Goal: Transaction & Acquisition: Purchase product/service

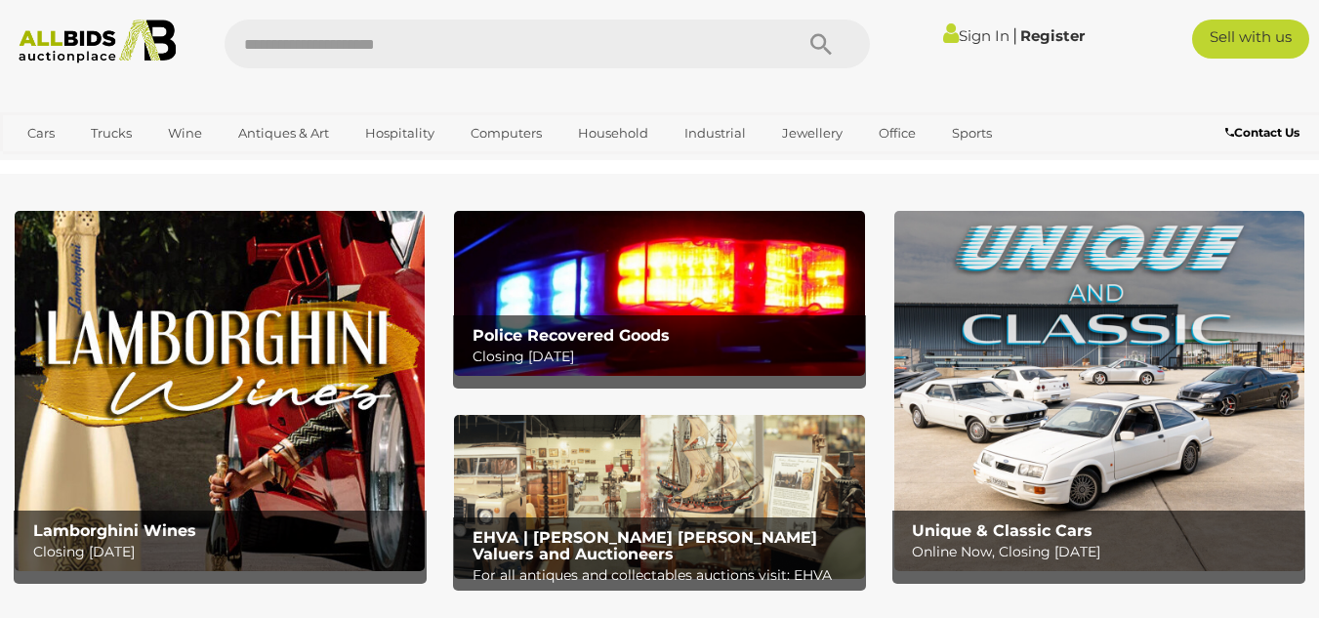
click at [958, 34] on link "Sign In" at bounding box center [976, 35] width 66 height 19
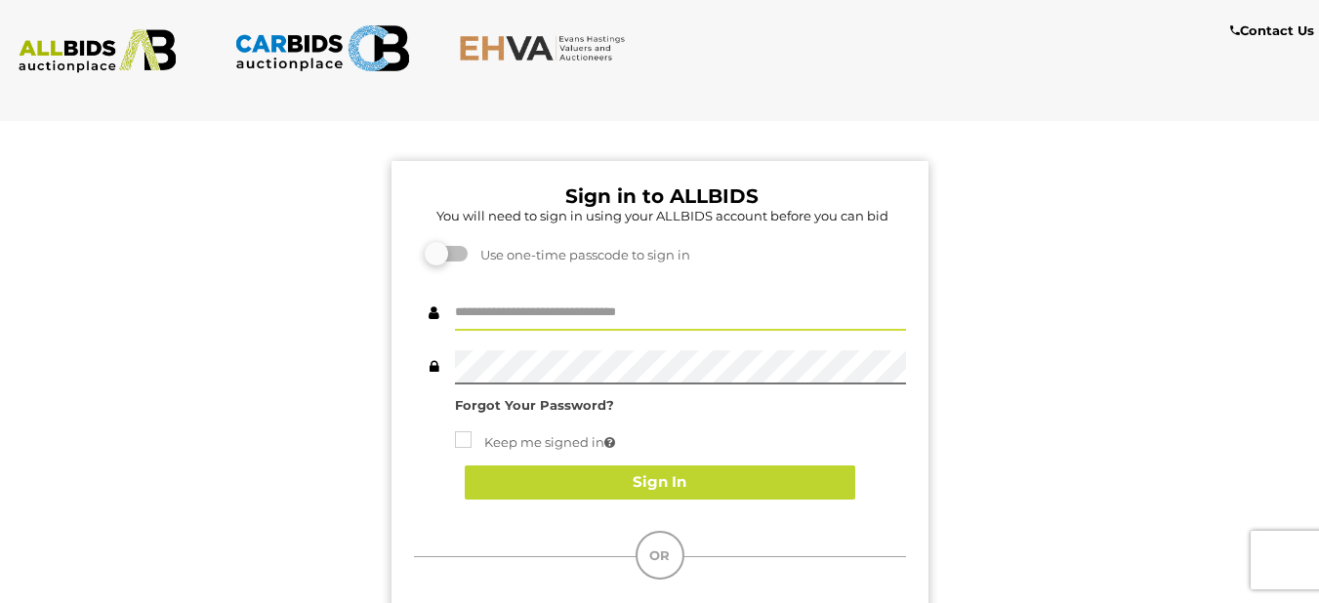
click at [561, 304] on input "text" at bounding box center [680, 314] width 451 height 34
type input "**********"
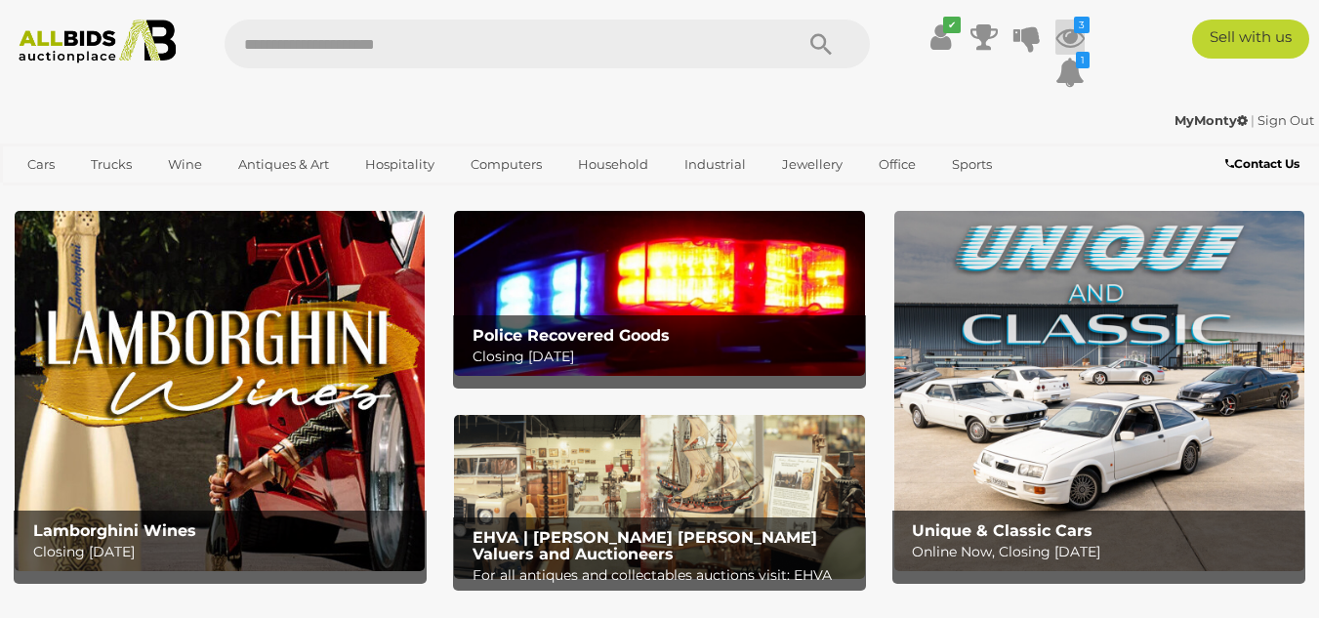
click at [1074, 34] on icon at bounding box center [1069, 37] width 29 height 35
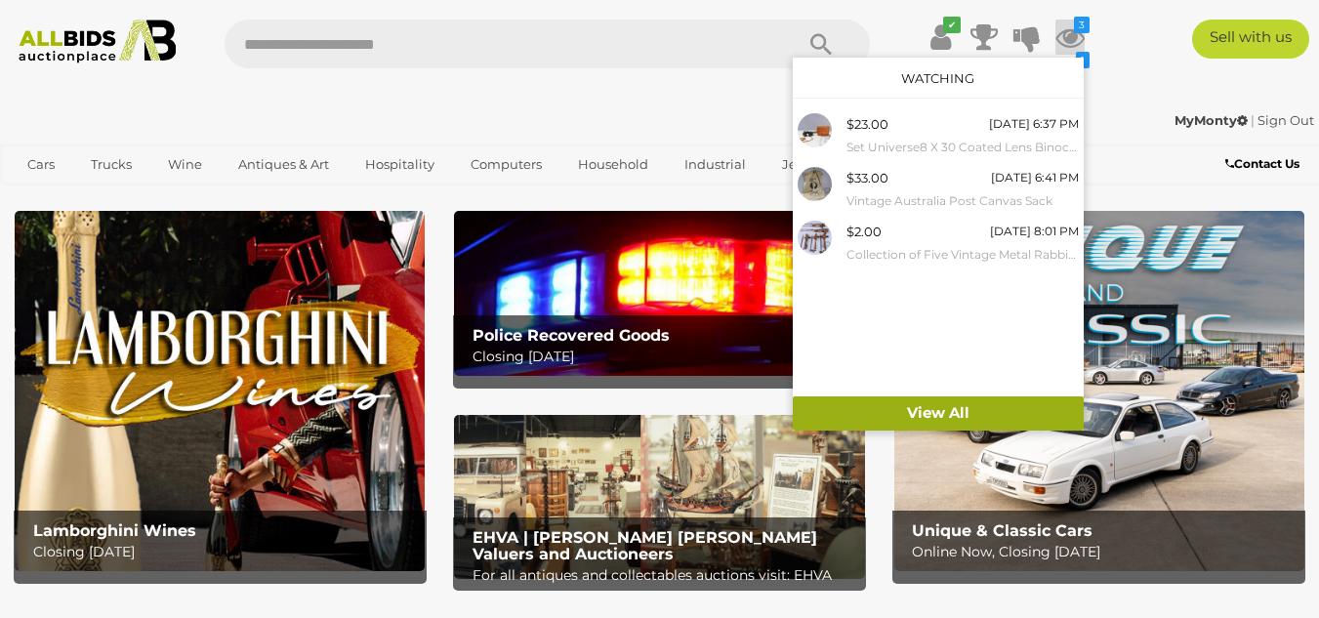
click at [940, 414] on link "View All" at bounding box center [937, 413] width 291 height 34
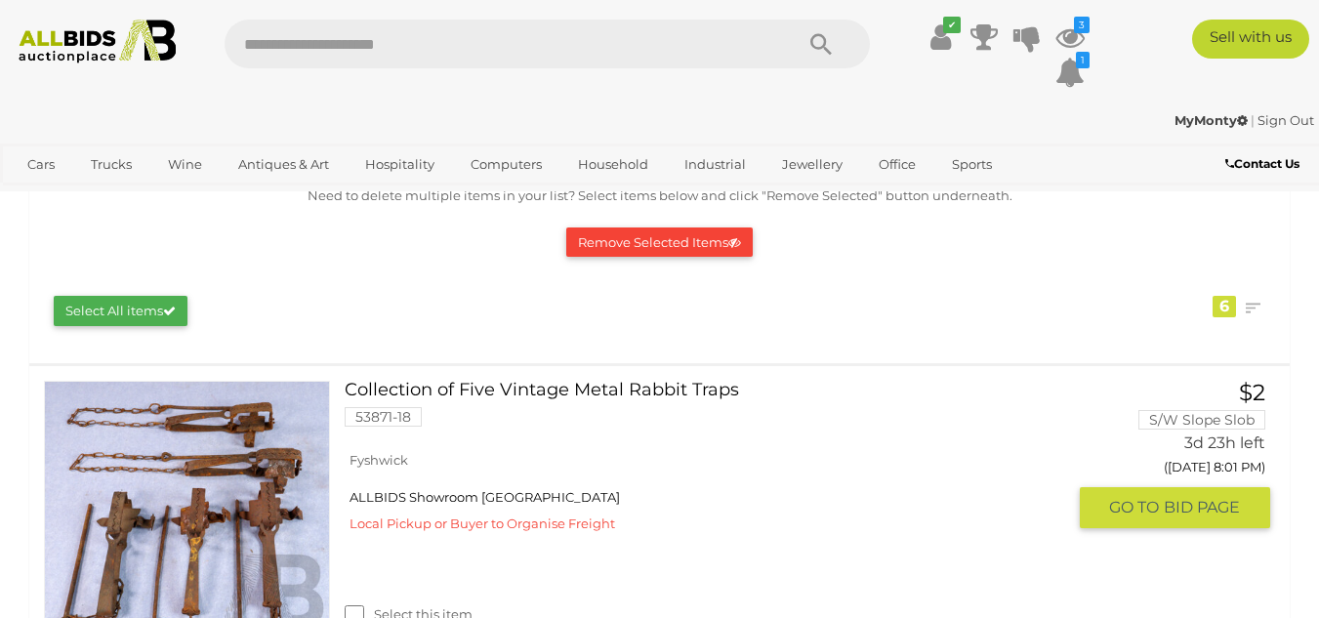
scroll to position [195, 0]
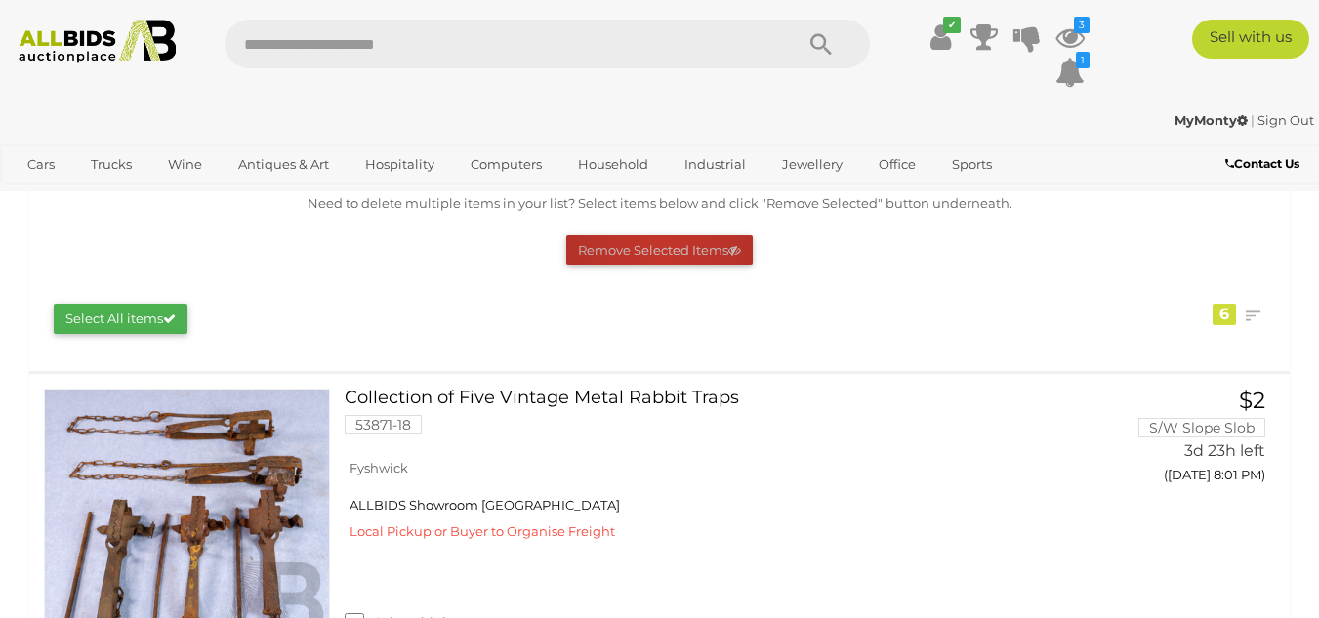
click at [661, 248] on button "Remove Selected Items" at bounding box center [659, 250] width 186 height 30
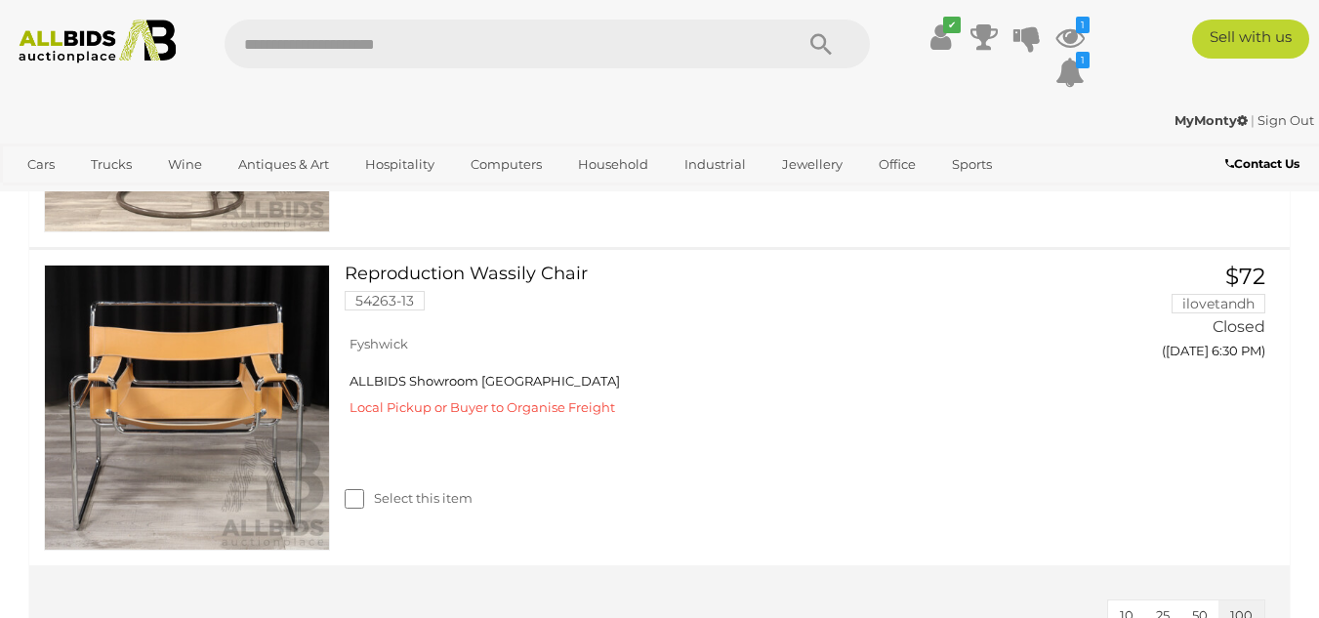
scroll to position [1757, 0]
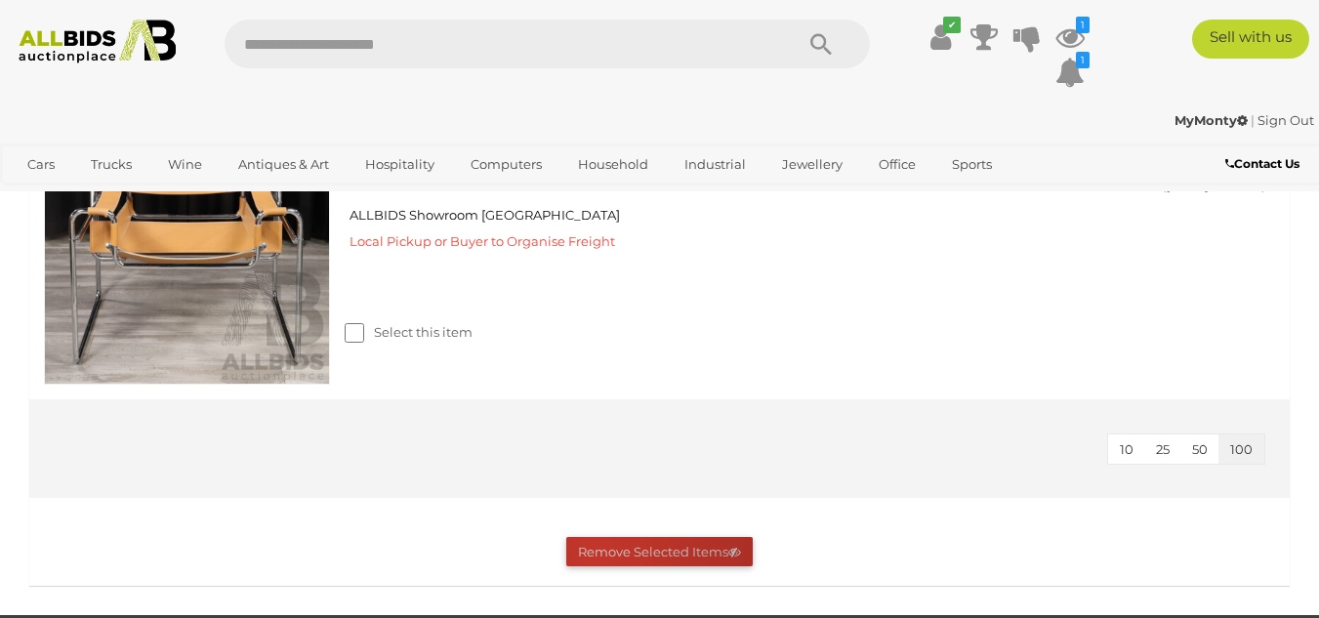
click at [594, 549] on button "Remove Selected Items" at bounding box center [659, 552] width 186 height 30
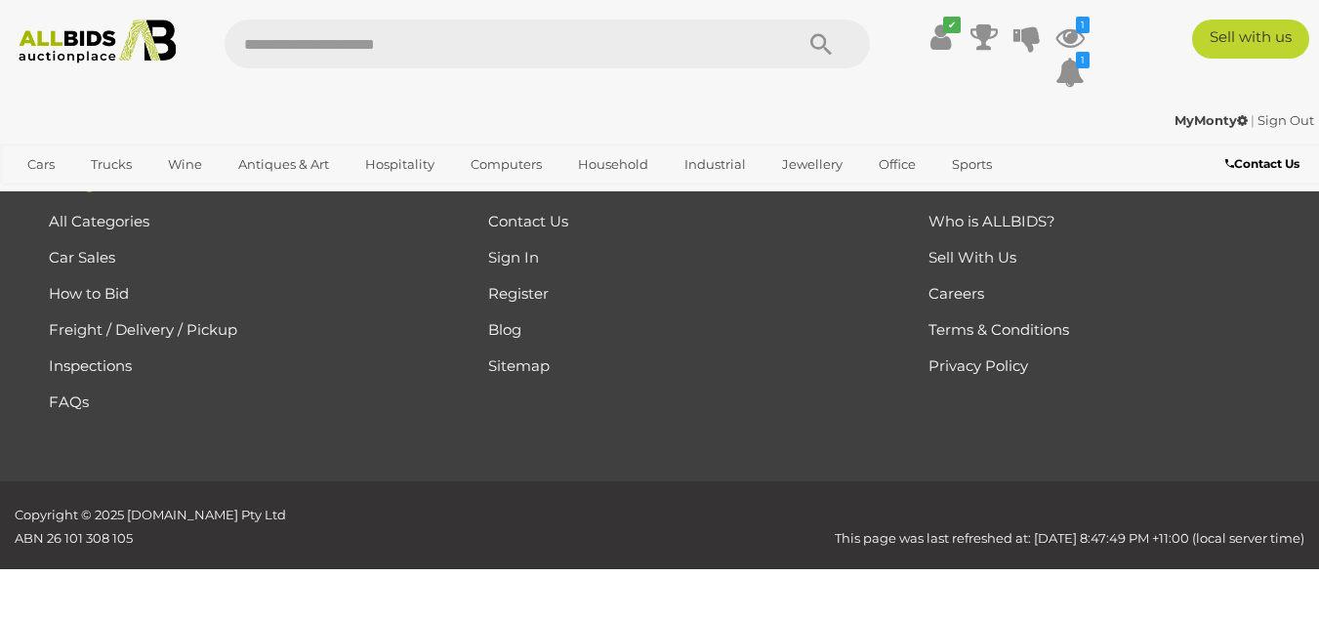
scroll to position [0, 0]
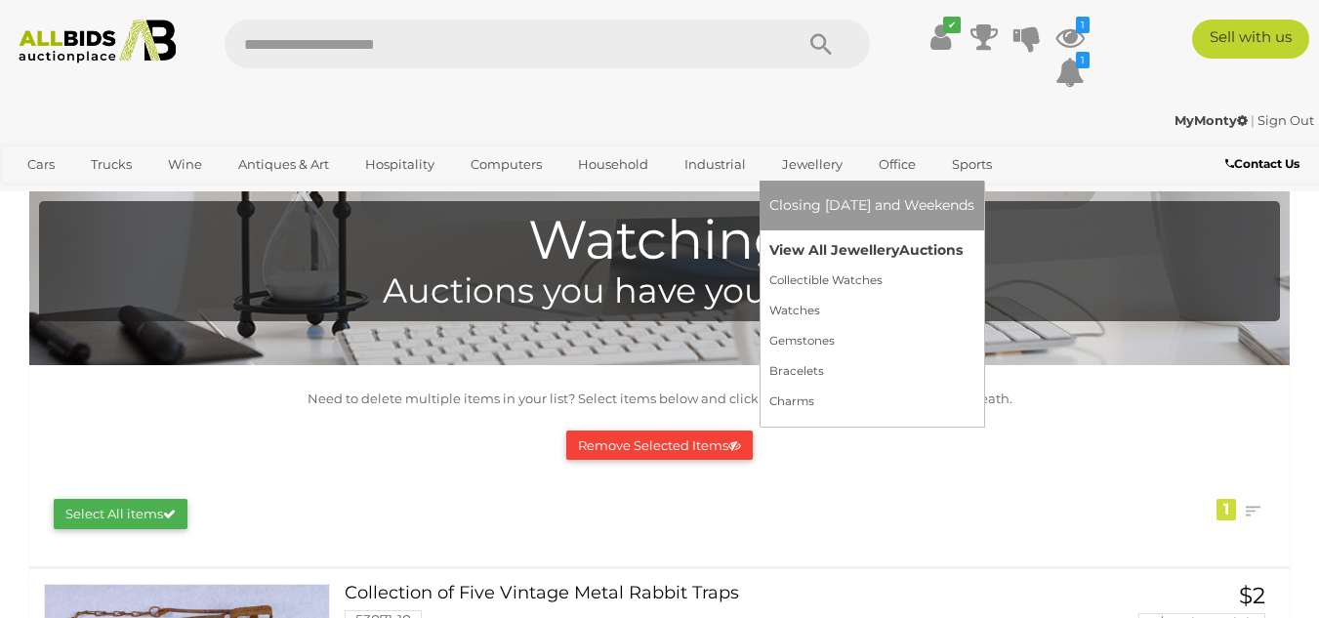
click at [804, 250] on link "View All Jewellery Auctions" at bounding box center [871, 250] width 205 height 30
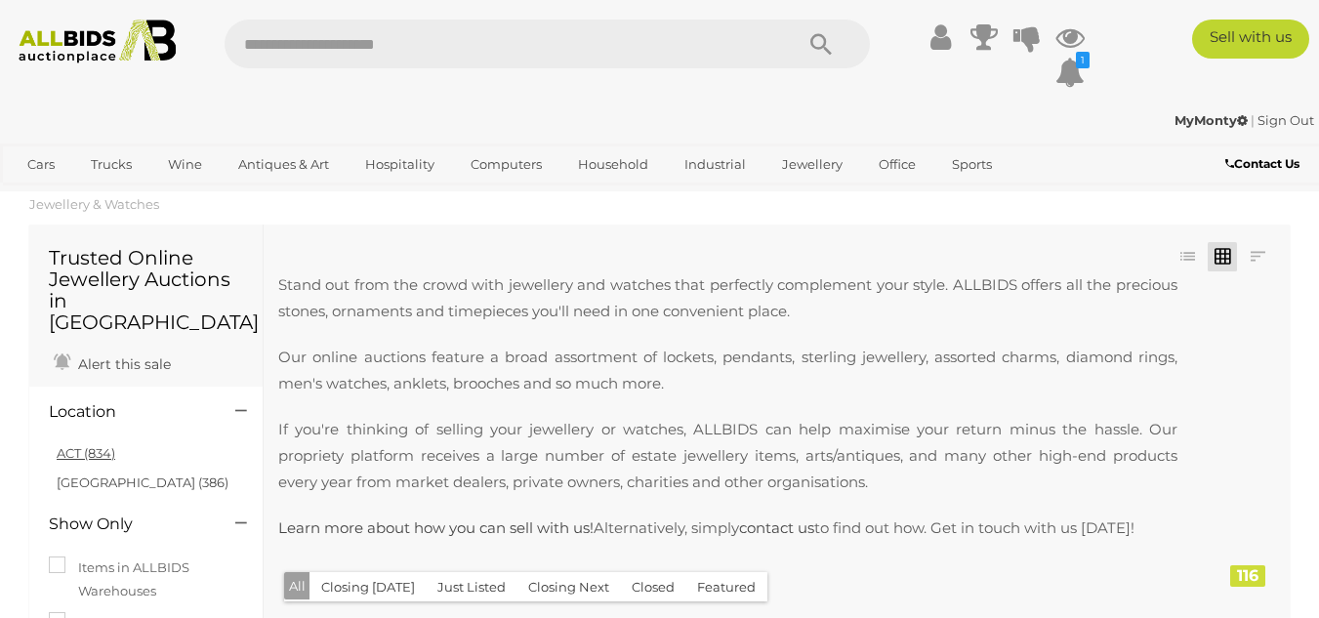
click at [62, 445] on link "ACT (834)" at bounding box center [86, 453] width 59 height 16
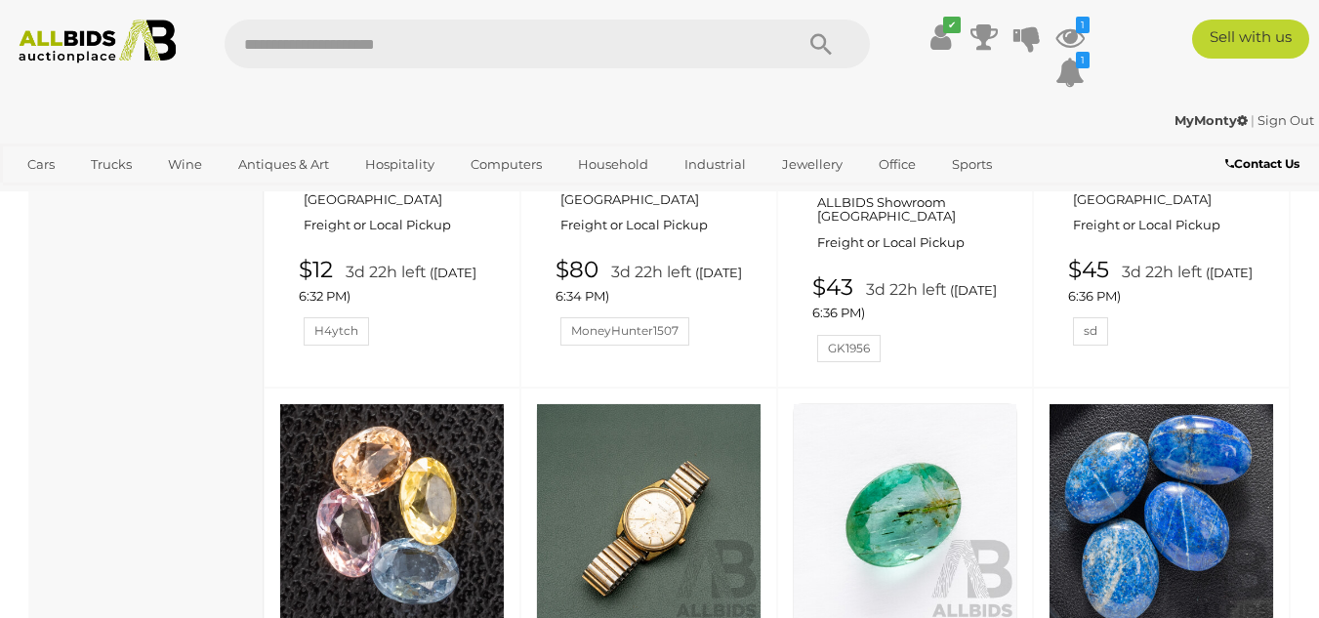
scroll to position [1854, 0]
